Goal: Task Accomplishment & Management: Complete application form

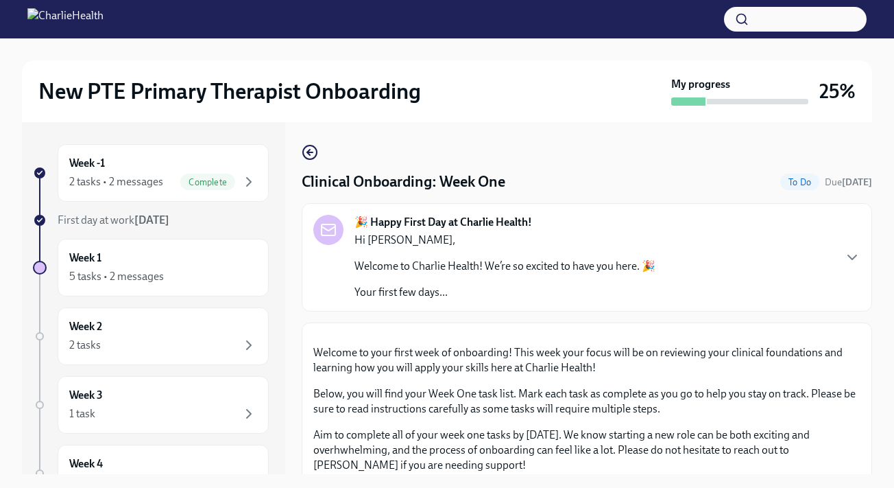
scroll to position [666, 0]
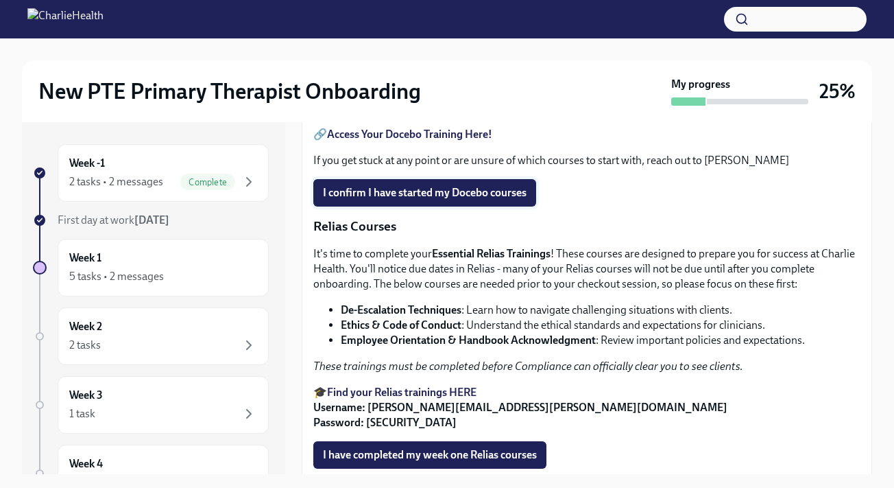
click at [459, 200] on span "I confirm I have started my Docebo courses" at bounding box center [425, 193] width 204 height 14
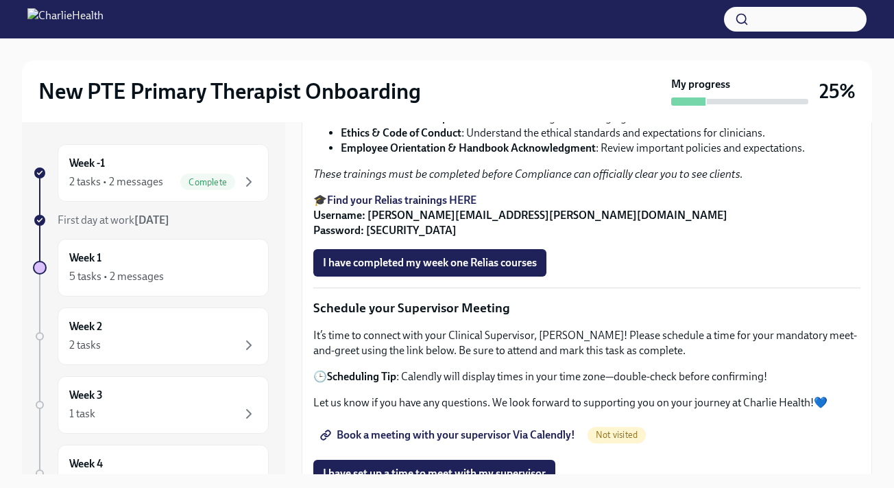
scroll to position [863, 0]
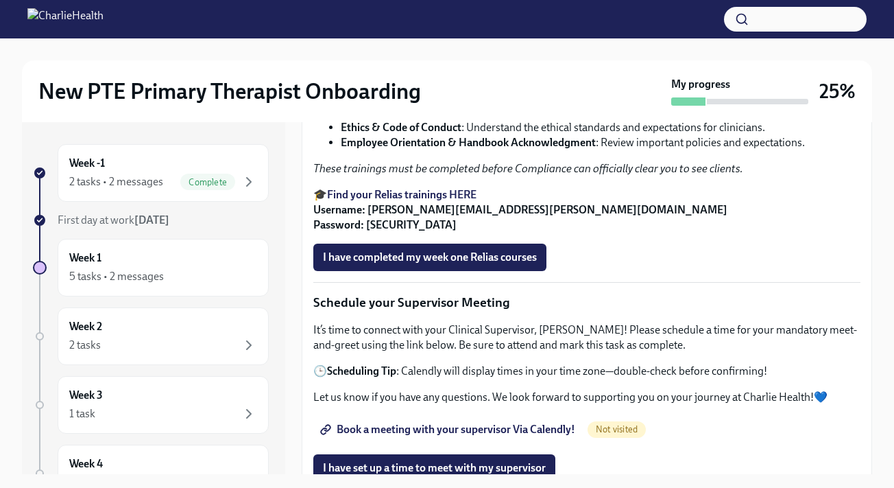
click at [523, 62] on strong "Essential Relias Trainings" at bounding box center [491, 55] width 119 height 13
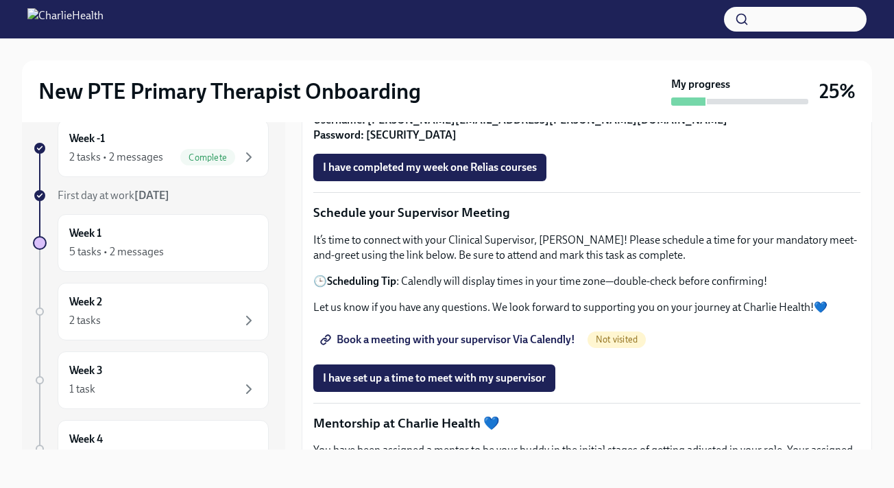
scroll to position [942, 0]
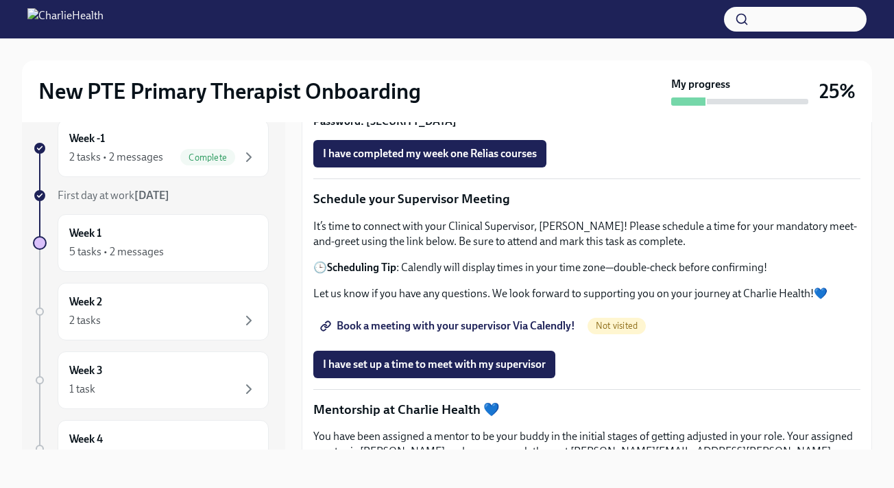
click at [464, 97] on strong "Find your Relias trainings HERE" at bounding box center [401, 90] width 149 height 13
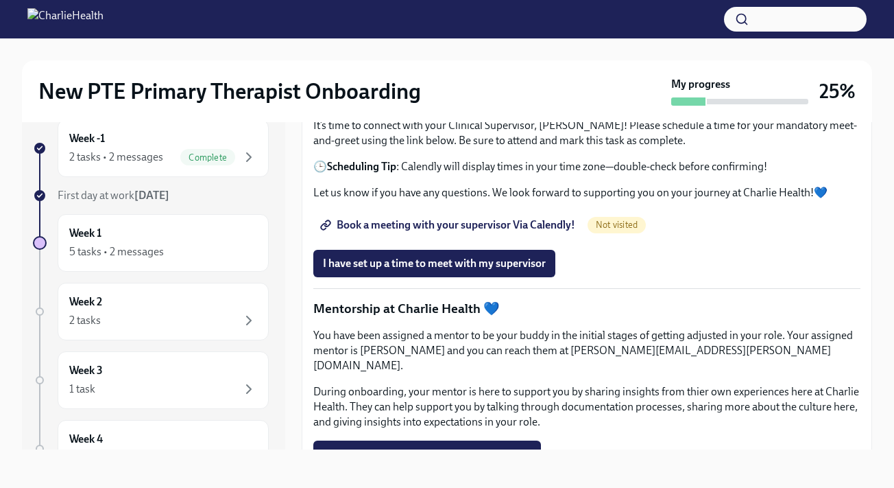
scroll to position [1045, 0]
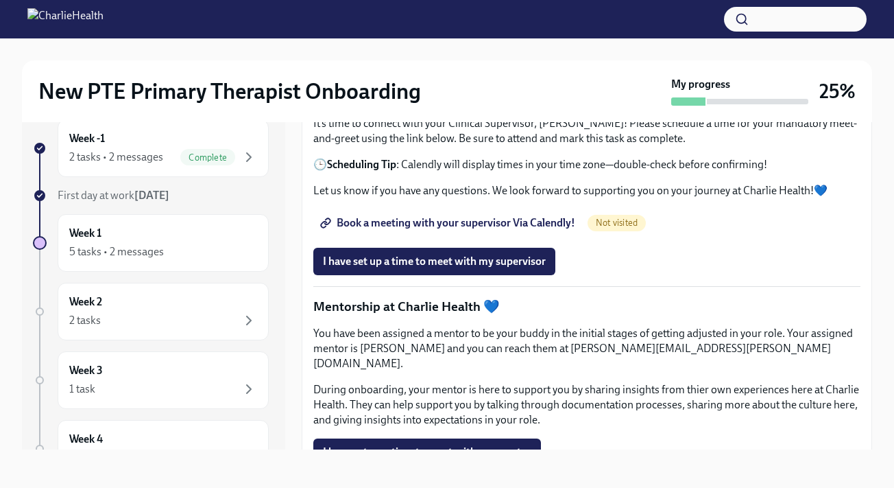
drag, startPoint x: 367, startPoint y: 188, endPoint x: 540, endPoint y: 183, distance: 172.9
click at [540, 25] on strong "Username: [PERSON_NAME][EMAIL_ADDRESS][PERSON_NAME][DOMAIN_NAME] Password: [SEC…" at bounding box center [520, 11] width 414 height 28
copy strong "[EMAIL_ADDRESS][PERSON_NAME][DOMAIN_NAME]"
click at [370, 25] on strong "Username: [PERSON_NAME][EMAIL_ADDRESS][PERSON_NAME][DOMAIN_NAME] Password: [SEC…" at bounding box center [520, 11] width 414 height 28
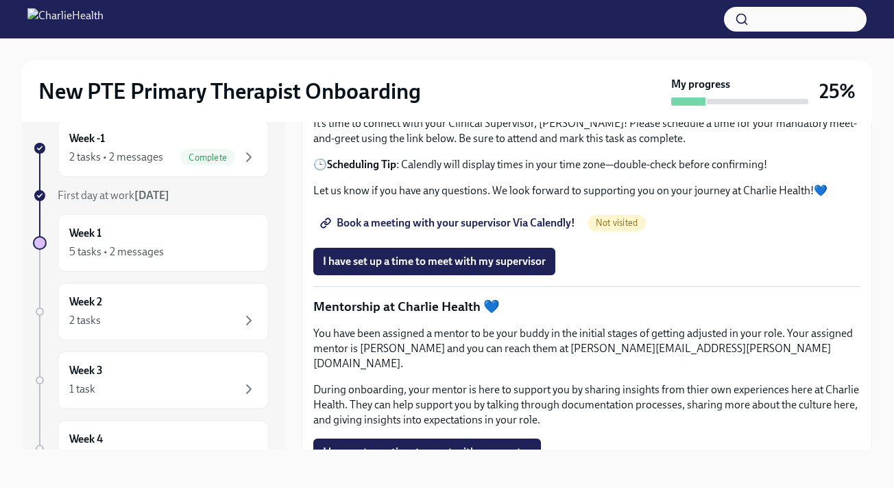
drag, startPoint x: 366, startPoint y: 204, endPoint x: 405, endPoint y: 206, distance: 39.8
click at [405, 26] on p "🎓 Find your Relias trainings HERE Username: [PERSON_NAME][EMAIL_ADDRESS][PERSON…" at bounding box center [586, 3] width 547 height 45
copy strong "ch1234"
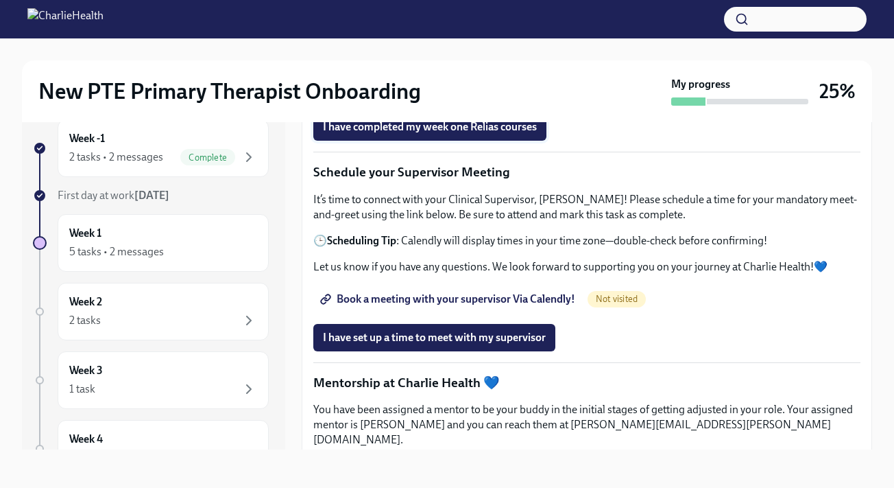
scroll to position [968, 0]
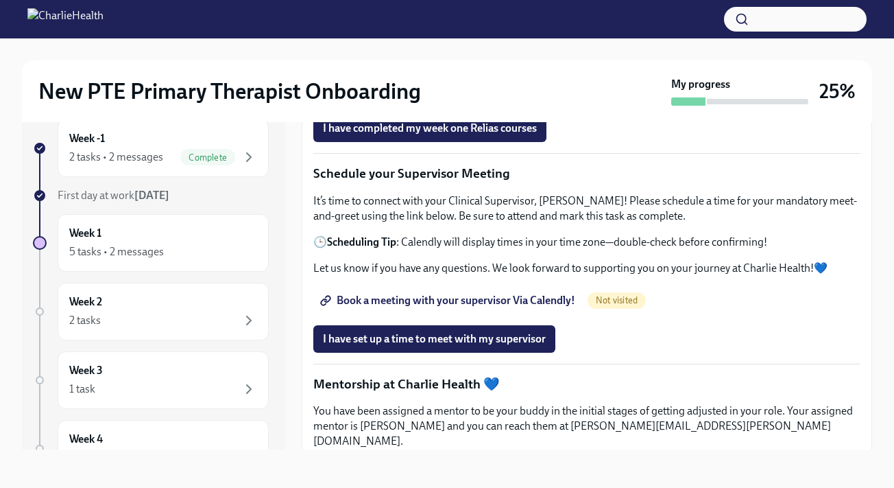
click at [488, 20] on strong "Employee Orientation & Handbook Acknowledgment" at bounding box center [468, 13] width 255 height 13
click at [459, 135] on span "I have completed my week one Relias courses" at bounding box center [430, 128] width 214 height 14
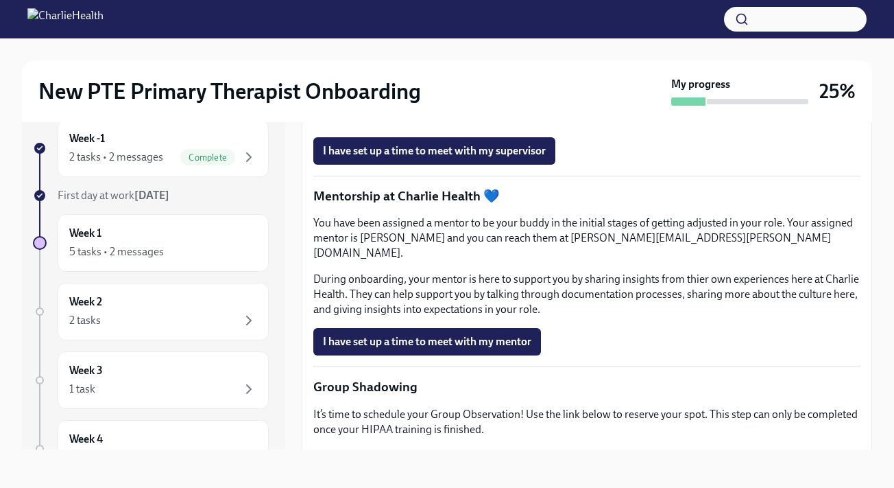
scroll to position [1159, 0]
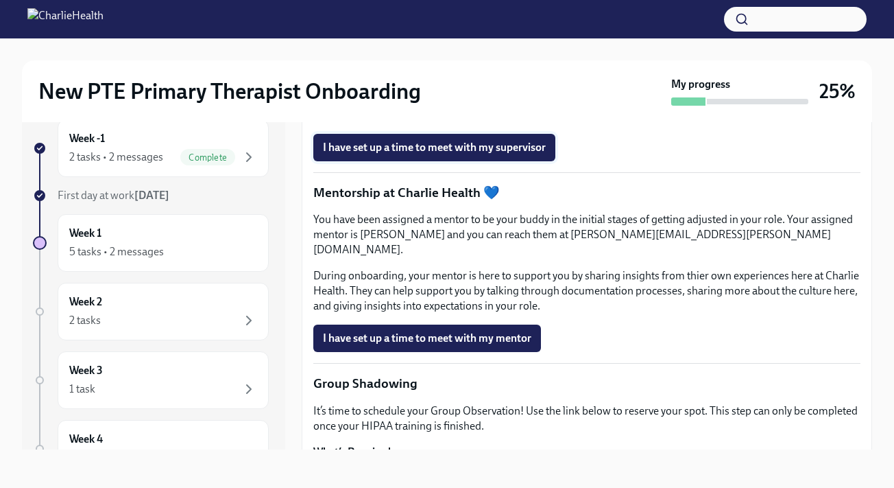
click at [486, 154] on span "I have set up a time to meet with my supervisor" at bounding box center [434, 148] width 223 height 14
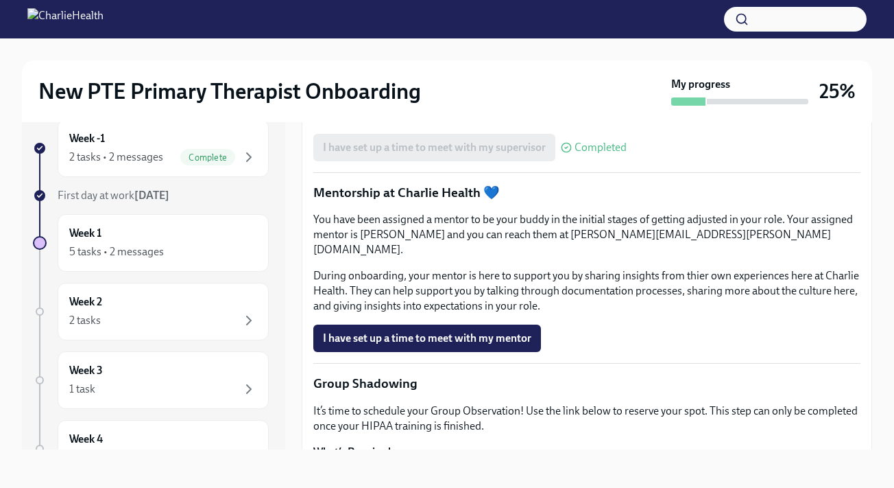
click at [616, 114] on span "Not visited" at bounding box center [617, 109] width 58 height 10
click at [501, 116] on span "Book a meeting with your supervisor Via Calendly!" at bounding box center [449, 109] width 252 height 14
click at [565, 153] on icon at bounding box center [566, 147] width 11 height 11
click at [515, 161] on div "I have set up a time to meet with my supervisor Completed" at bounding box center [469, 147] width 313 height 27
click at [507, 116] on span "Book a meeting with your supervisor Via Calendly!" at bounding box center [449, 109] width 252 height 14
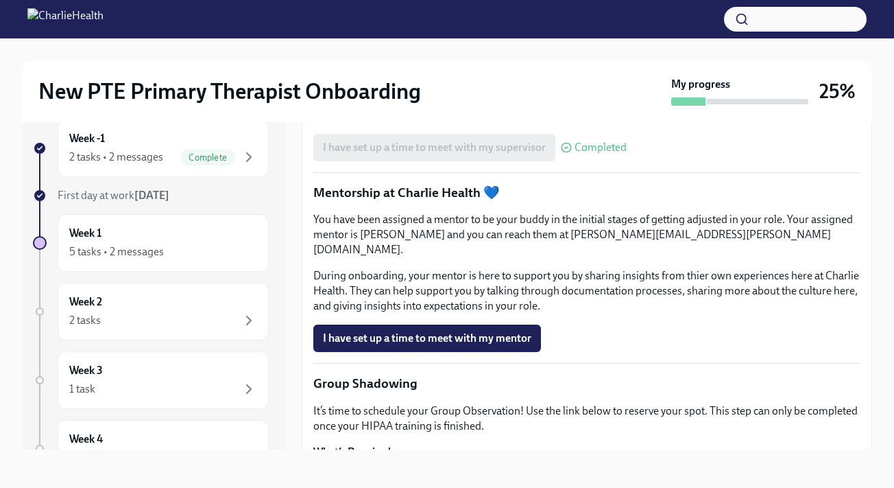
click at [613, 115] on span "Completed" at bounding box center [630, 109] width 52 height 11
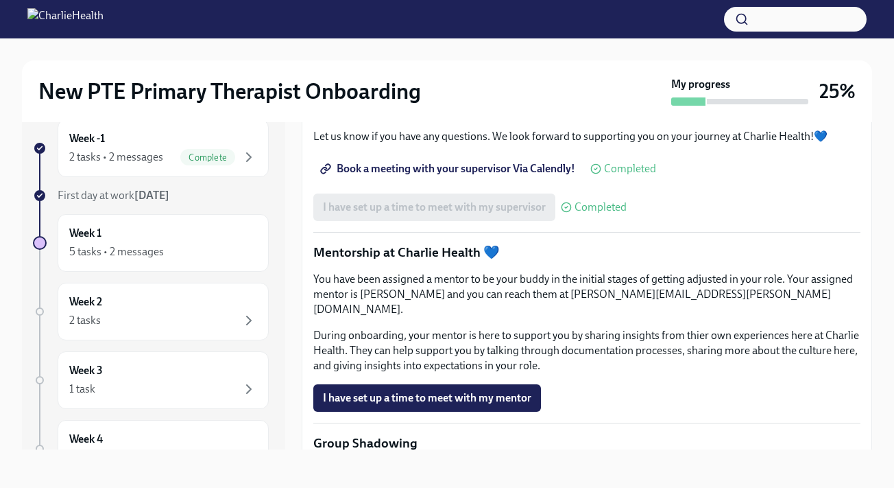
scroll to position [1099, 0]
